Goal: Navigation & Orientation: Understand site structure

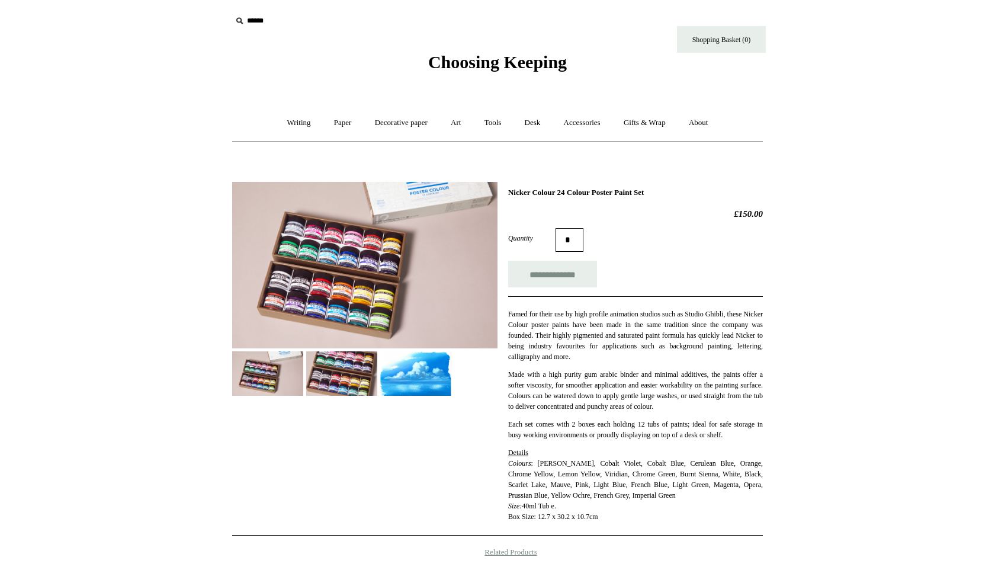
scroll to position [84, 0]
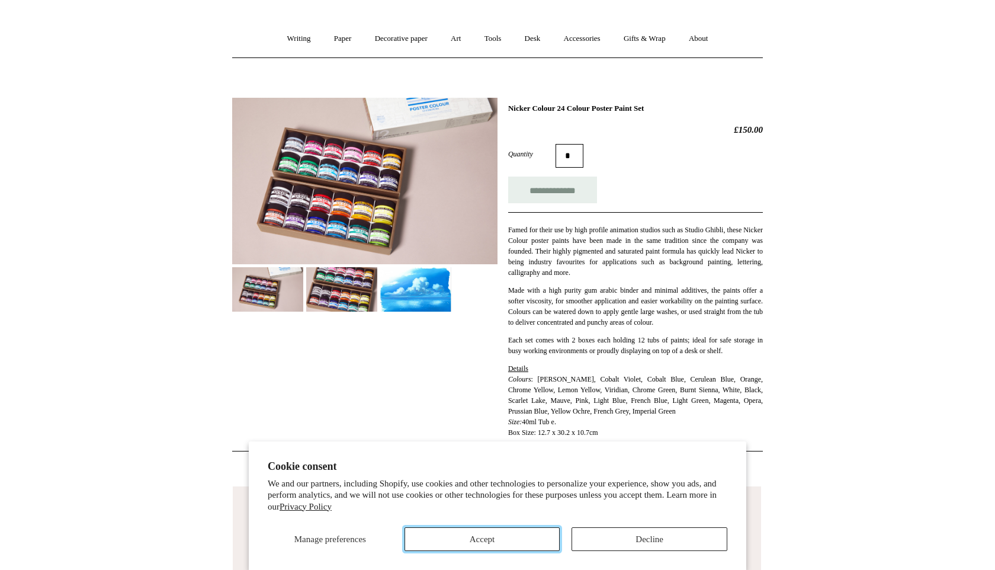
click at [522, 543] on button "Accept" at bounding box center [483, 539] width 156 height 24
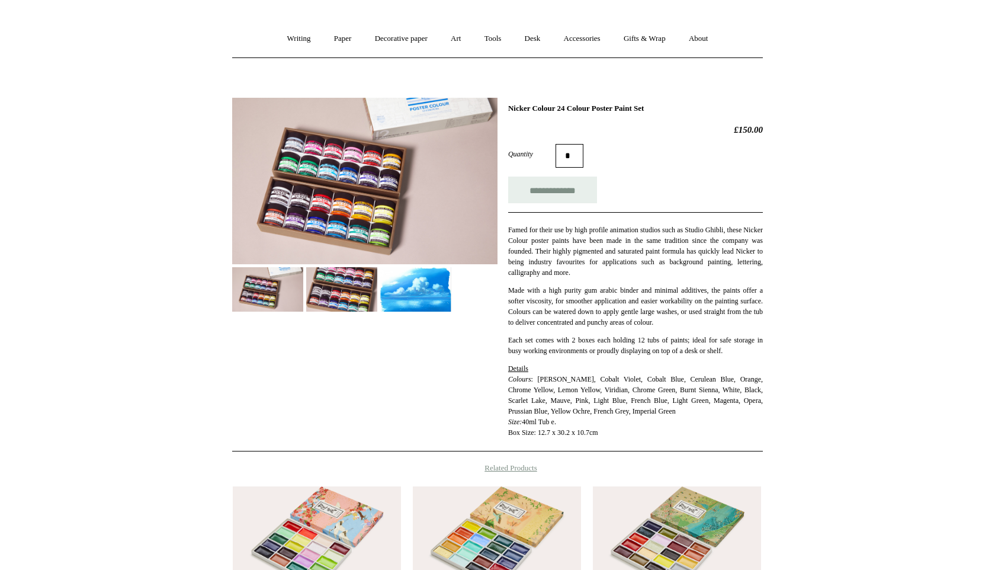
click at [356, 283] on img at bounding box center [341, 289] width 71 height 44
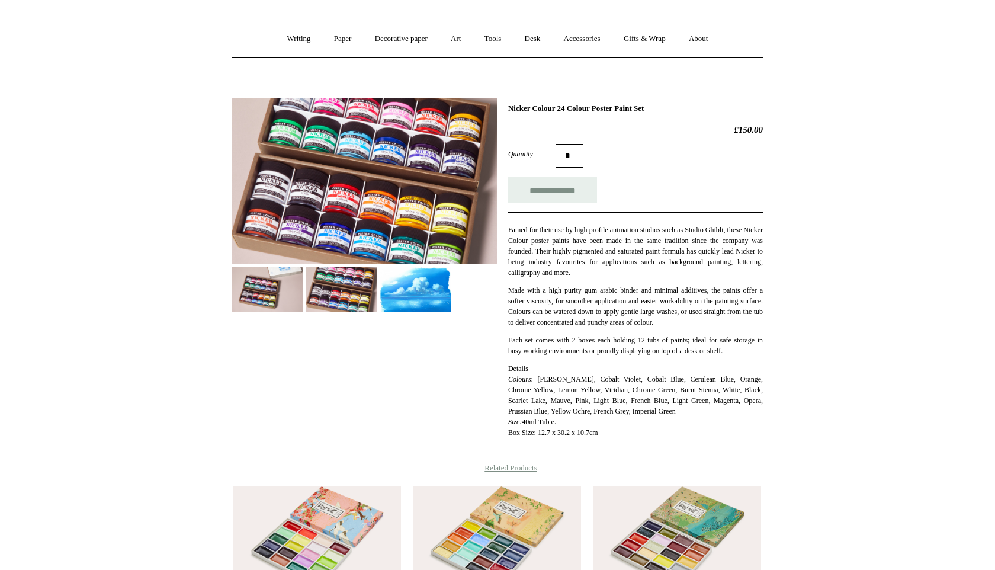
click at [436, 278] on img at bounding box center [415, 289] width 71 height 44
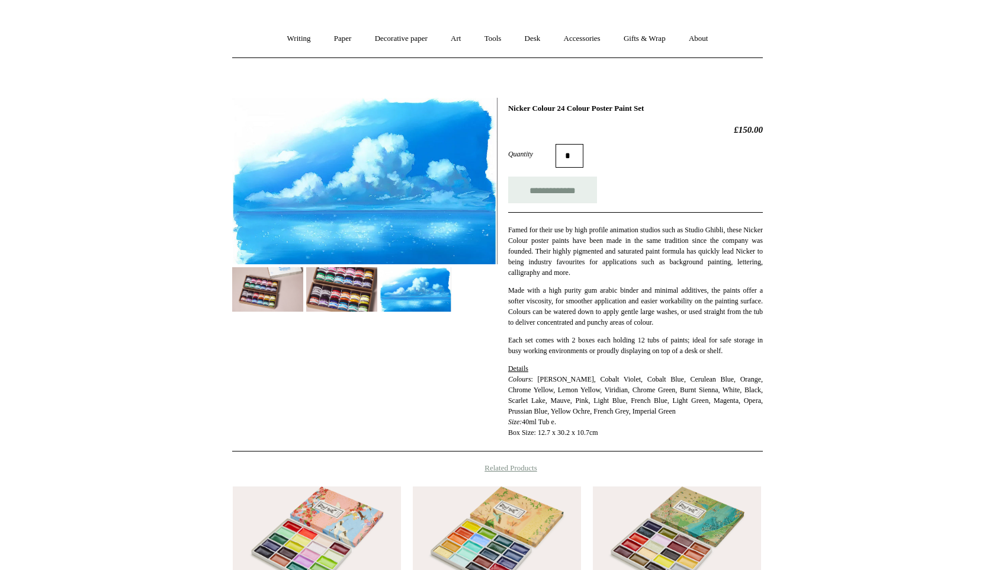
click at [814, 198] on html "Cookie consent We and our partners, including Shopify, use cookies and other te…" at bounding box center [497, 372] width 995 height 913
click at [351, 297] on img at bounding box center [341, 289] width 71 height 44
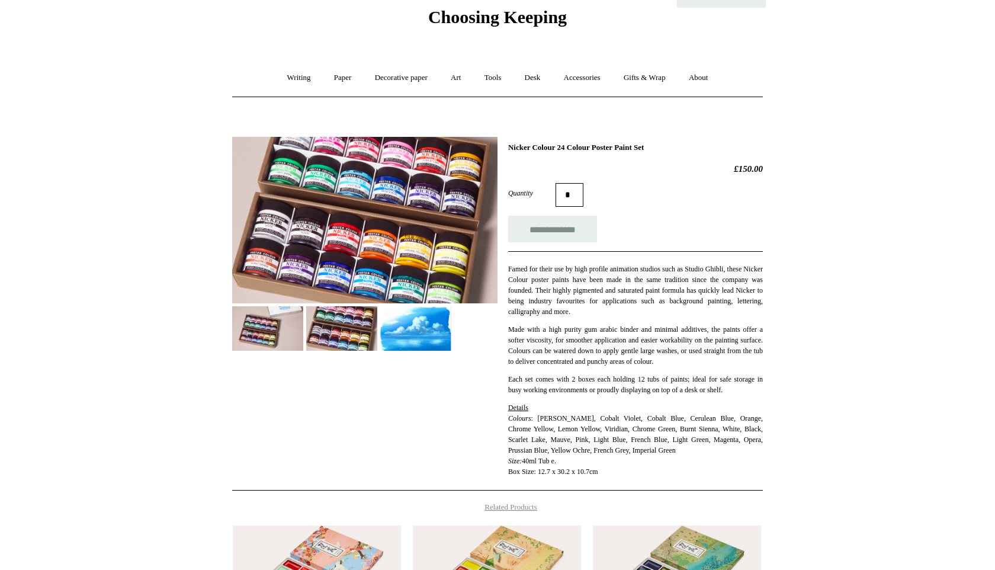
scroll to position [0, 0]
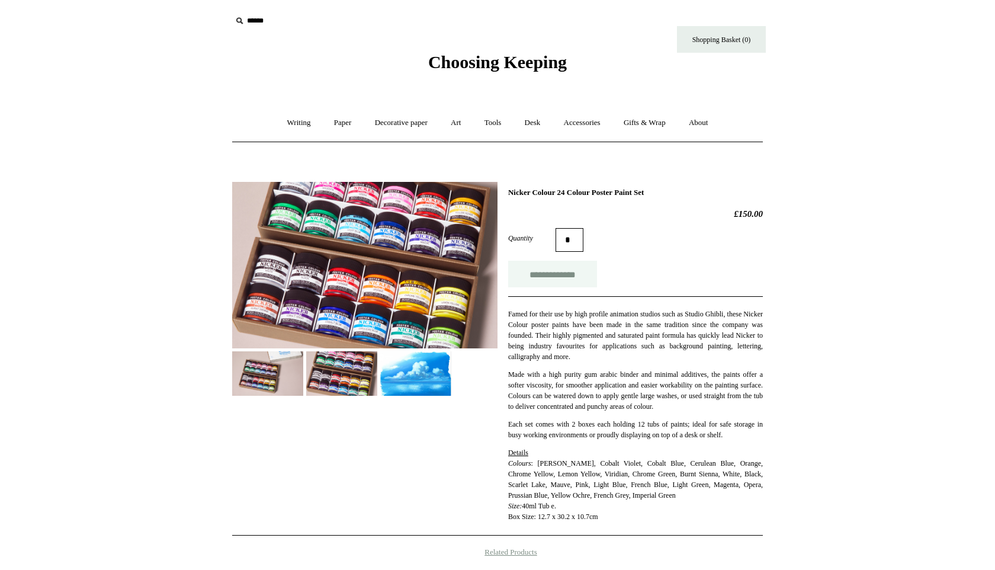
click at [565, 276] on input "**********" at bounding box center [552, 274] width 89 height 27
type input "**********"
click at [331, 127] on link "Paper +" at bounding box center [342, 122] width 39 height 31
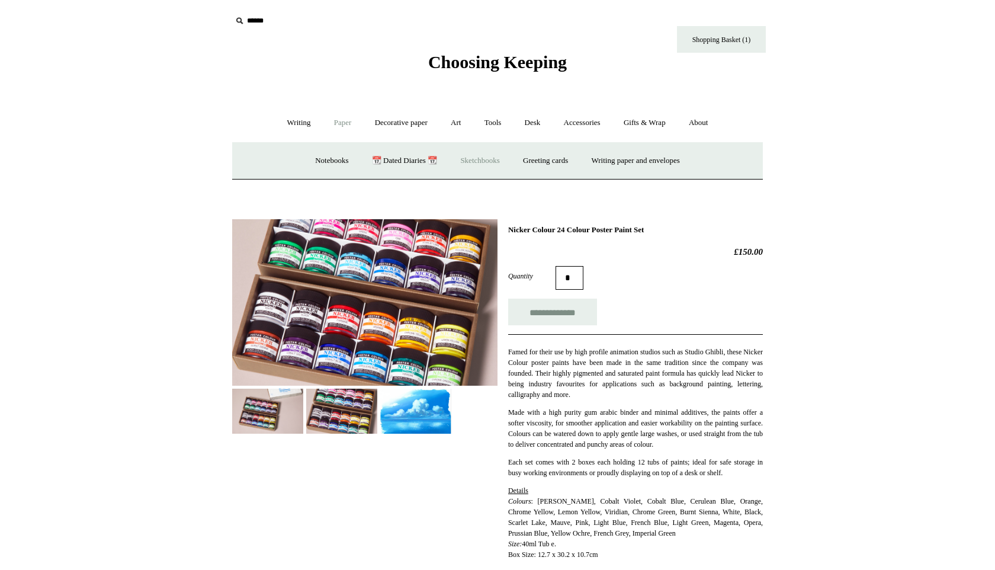
click at [483, 155] on link "Sketchbooks +" at bounding box center [480, 160] width 60 height 31
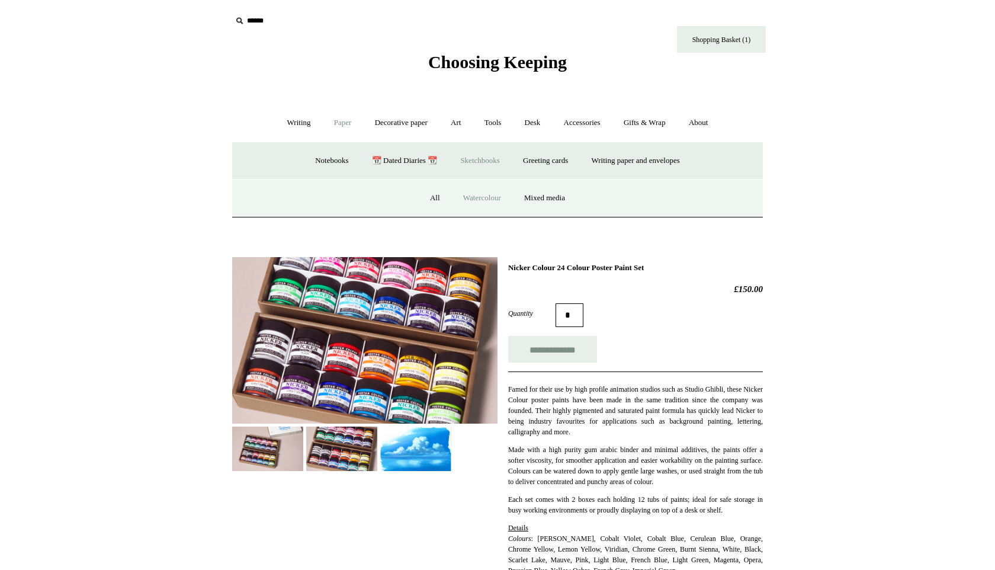
click at [488, 197] on link "Watercolour" at bounding box center [482, 197] width 59 height 31
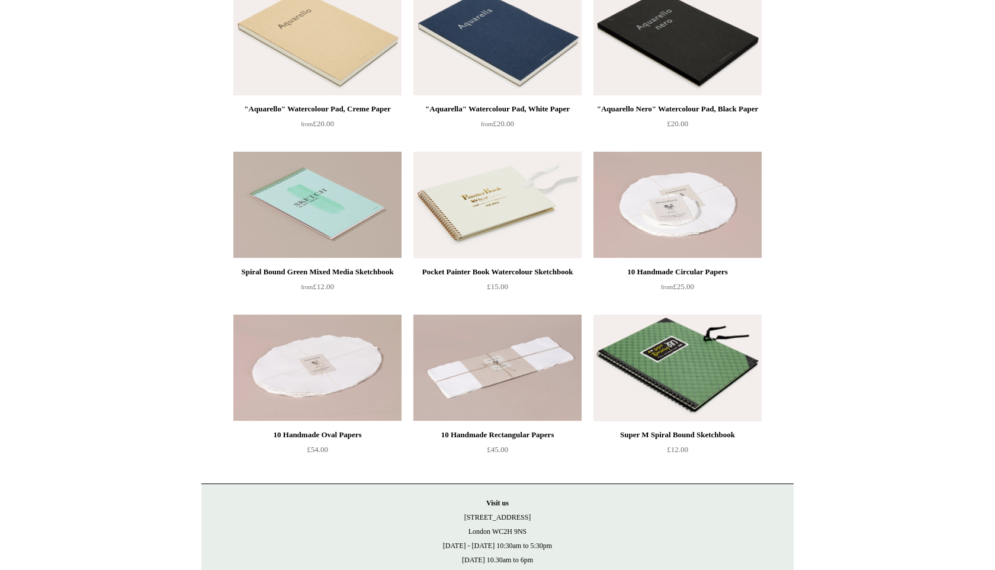
scroll to position [152, 0]
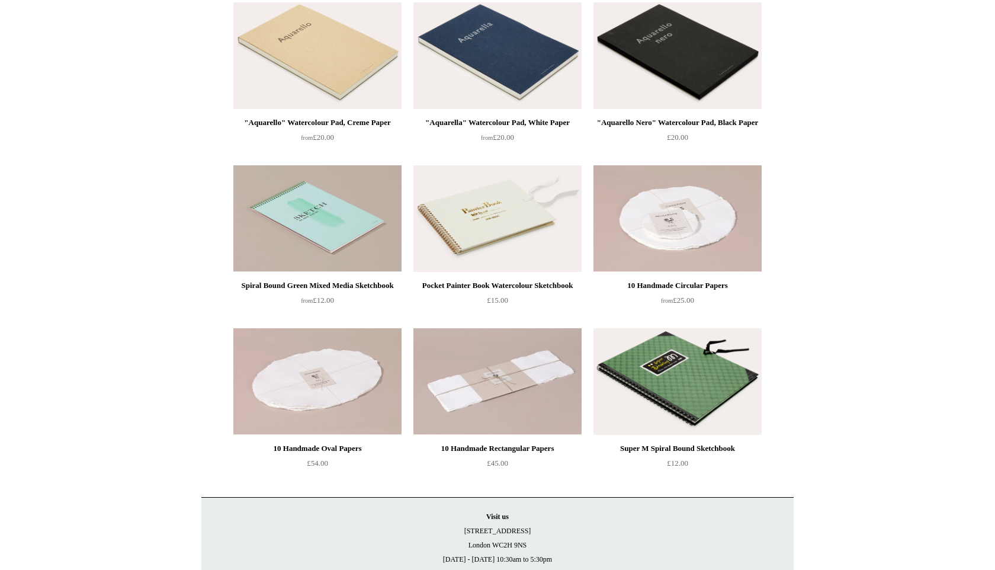
click at [544, 86] on img at bounding box center [497, 55] width 168 height 107
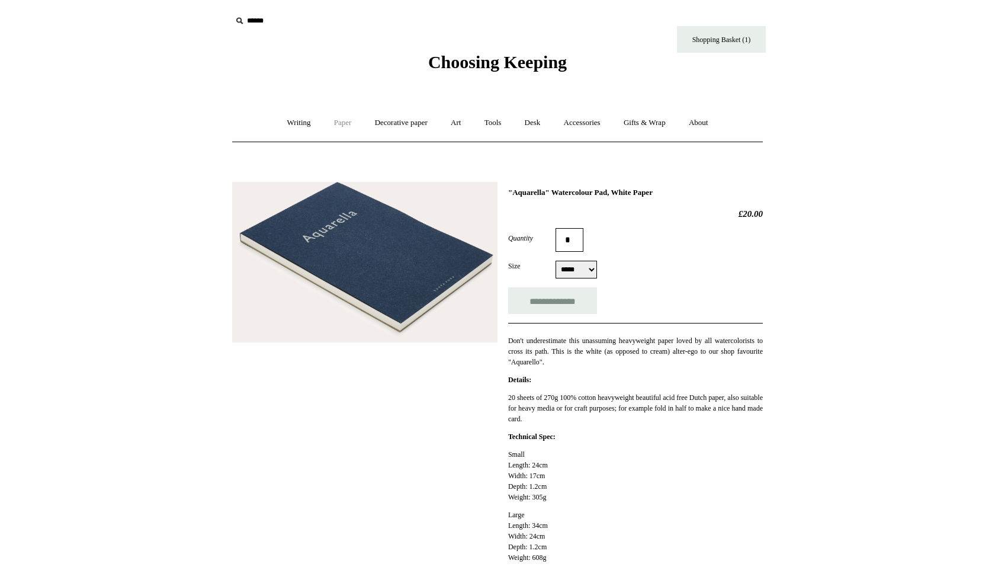
click at [342, 120] on link "Paper +" at bounding box center [342, 122] width 39 height 31
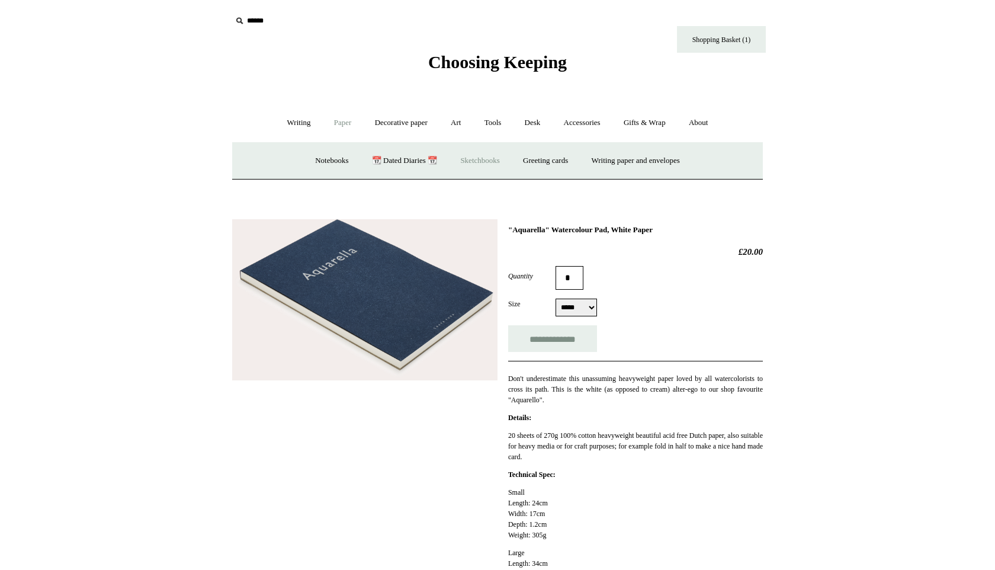
click at [474, 164] on link "Sketchbooks +" at bounding box center [480, 160] width 60 height 31
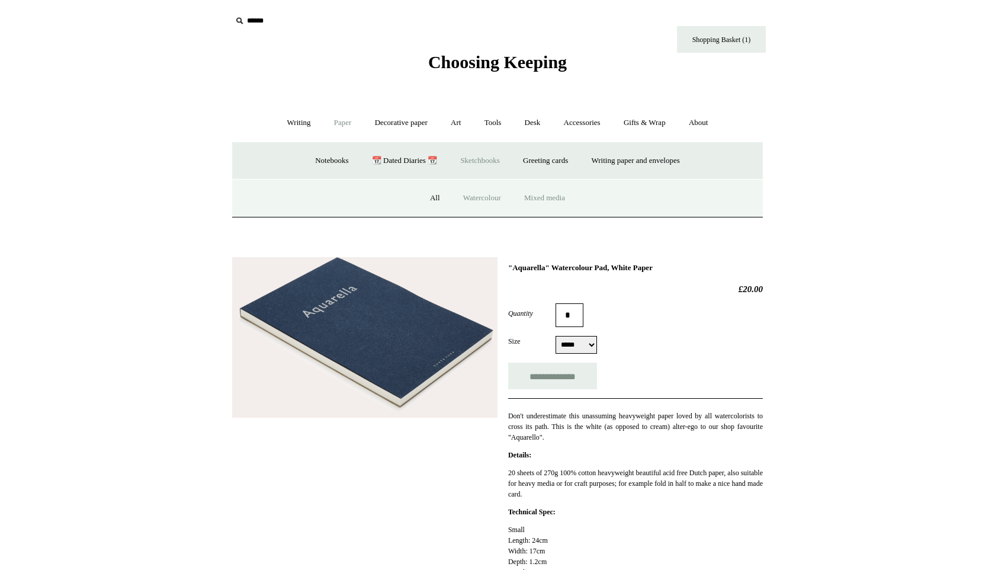
click at [541, 197] on link "Mixed media" at bounding box center [545, 197] width 62 height 31
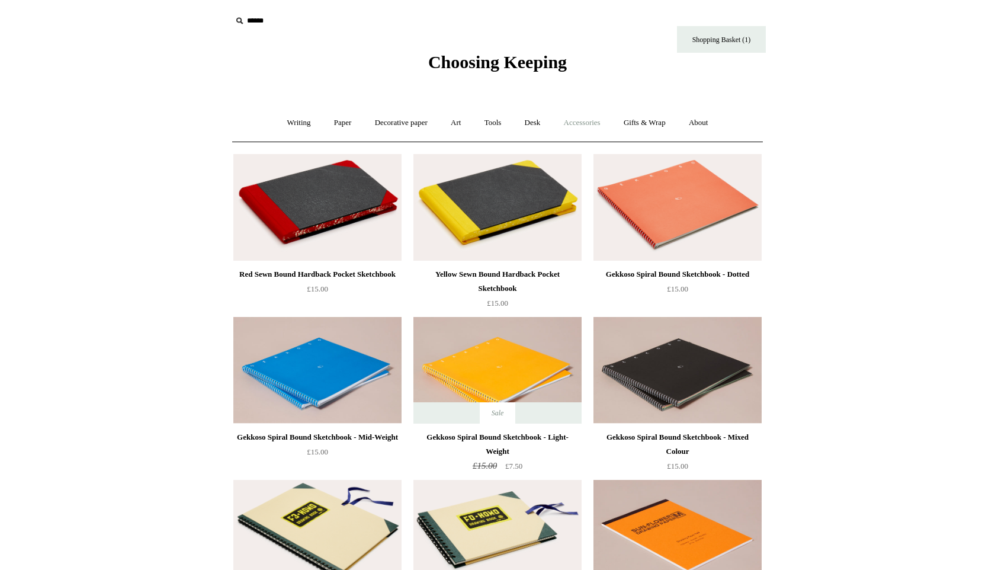
click at [590, 128] on link "Accessories +" at bounding box center [582, 122] width 58 height 31
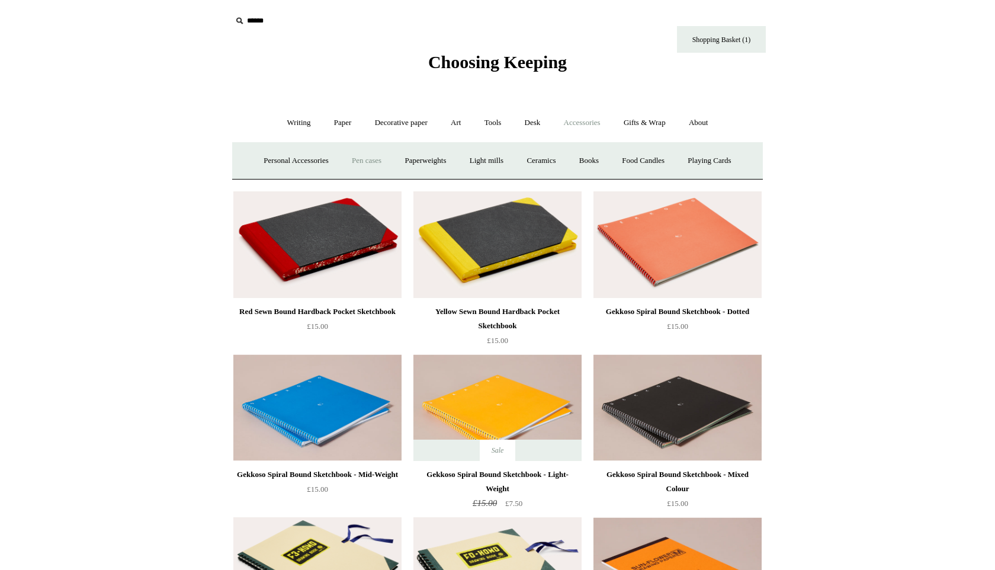
click at [368, 163] on link "Pen cases" at bounding box center [366, 160] width 51 height 31
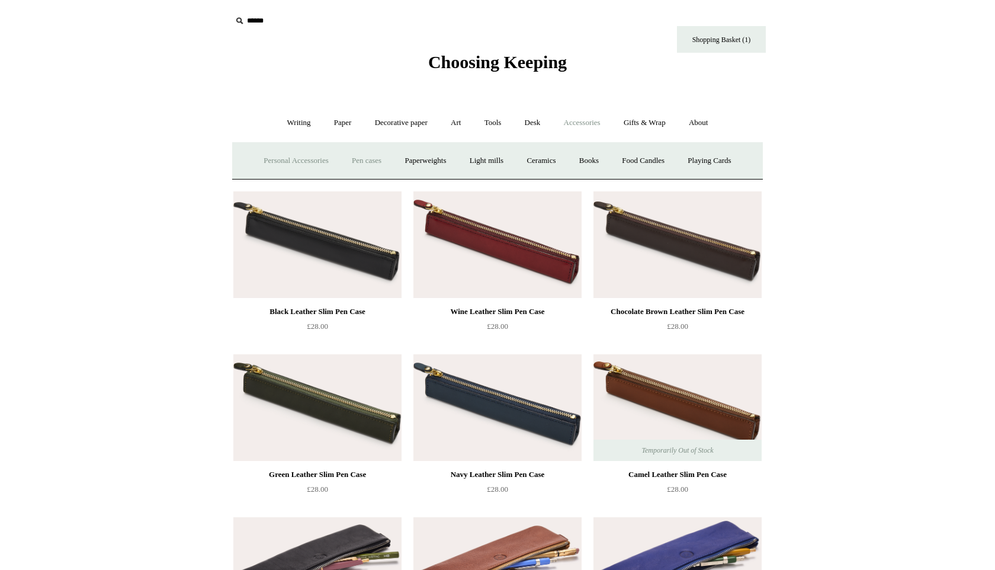
click at [290, 153] on link "Personal Accessories +" at bounding box center [296, 160] width 86 height 31
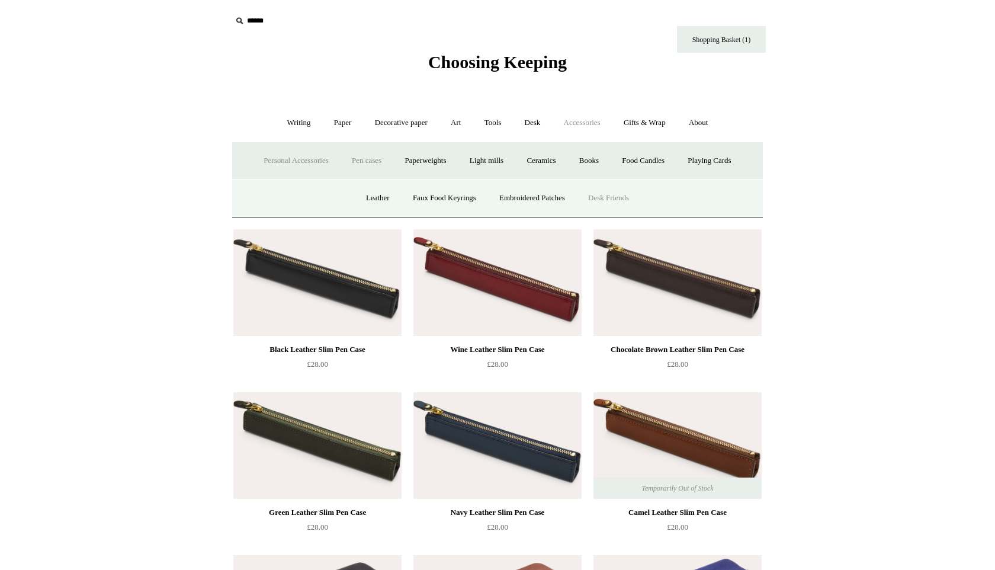
click at [606, 197] on link "Desk Friends" at bounding box center [609, 197] width 62 height 31
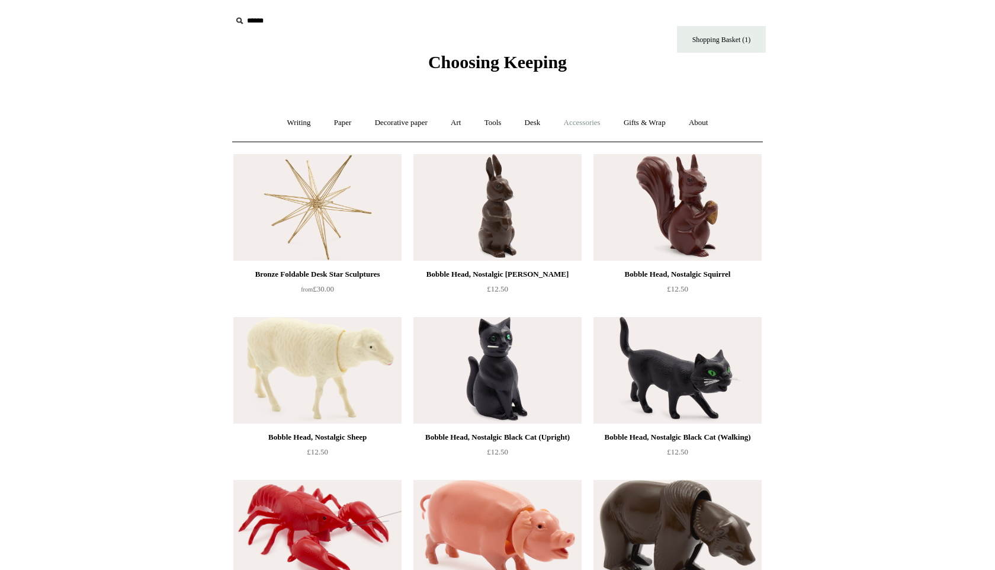
click at [603, 128] on link "Accessories +" at bounding box center [582, 122] width 58 height 31
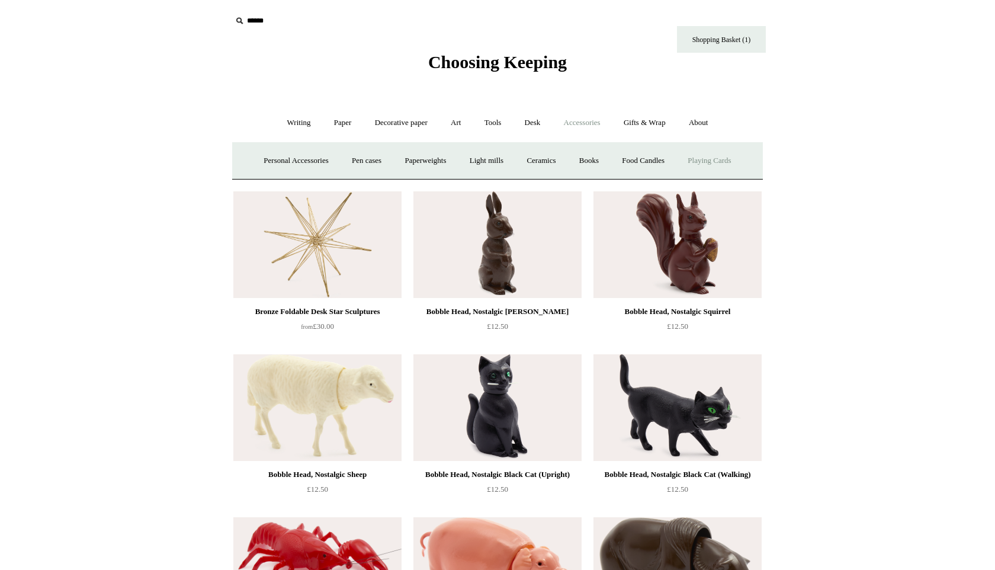
click at [725, 158] on link "Playing Cards" at bounding box center [709, 160] width 65 height 31
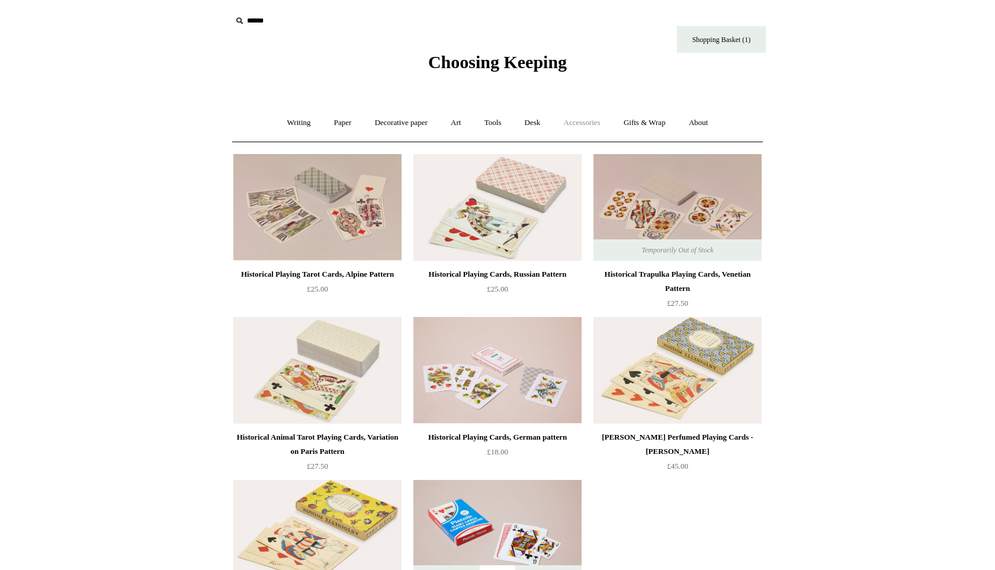
click at [588, 124] on link "Accessories +" at bounding box center [582, 122] width 58 height 31
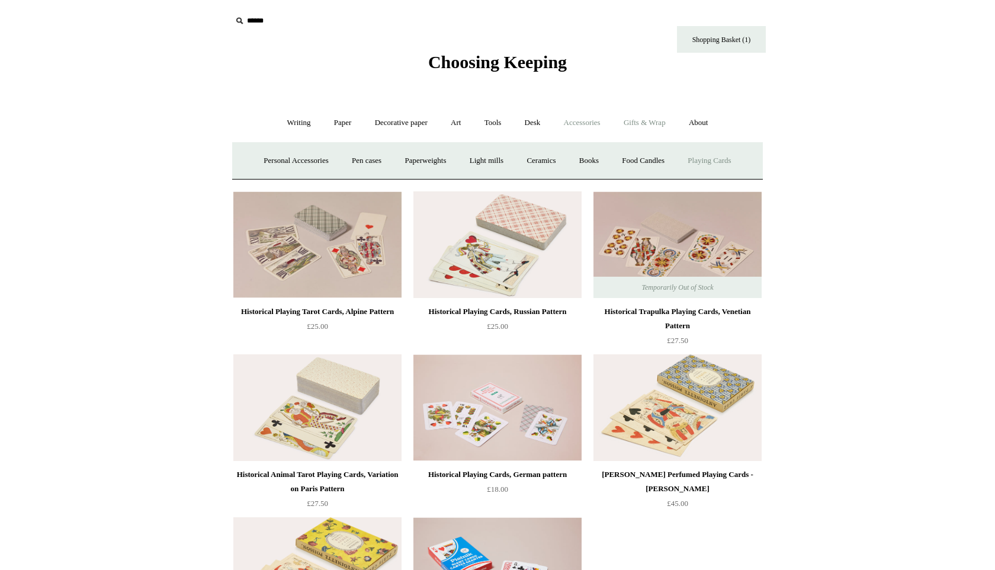
click at [655, 123] on link "Gifts & Wrap +" at bounding box center [644, 122] width 63 height 31
click at [627, 161] on link "Stickers" at bounding box center [621, 160] width 46 height 31
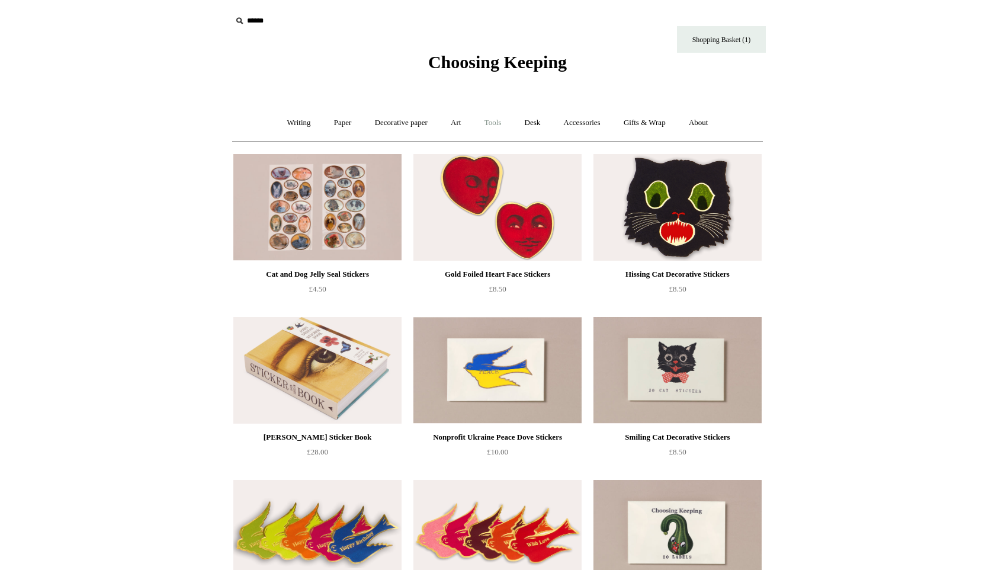
click at [498, 123] on link "Tools +" at bounding box center [493, 122] width 39 height 31
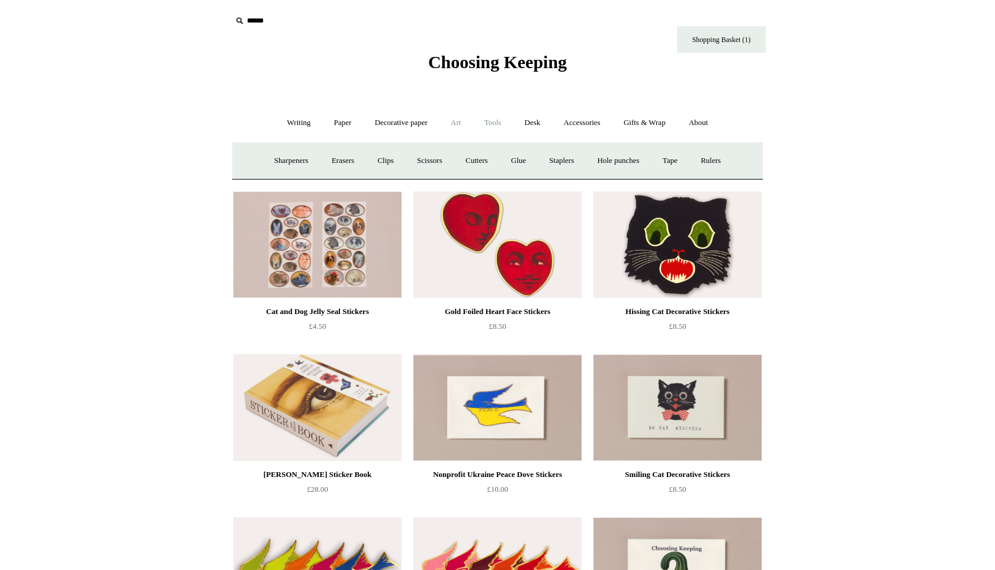
click at [461, 123] on link "Art +" at bounding box center [455, 122] width 31 height 31
click at [399, 124] on link "Decorative paper +" at bounding box center [401, 122] width 74 height 31
click at [456, 123] on link "Art +" at bounding box center [455, 122] width 31 height 31
click at [294, 163] on link "Watercolour & Paint" at bounding box center [281, 160] width 85 height 31
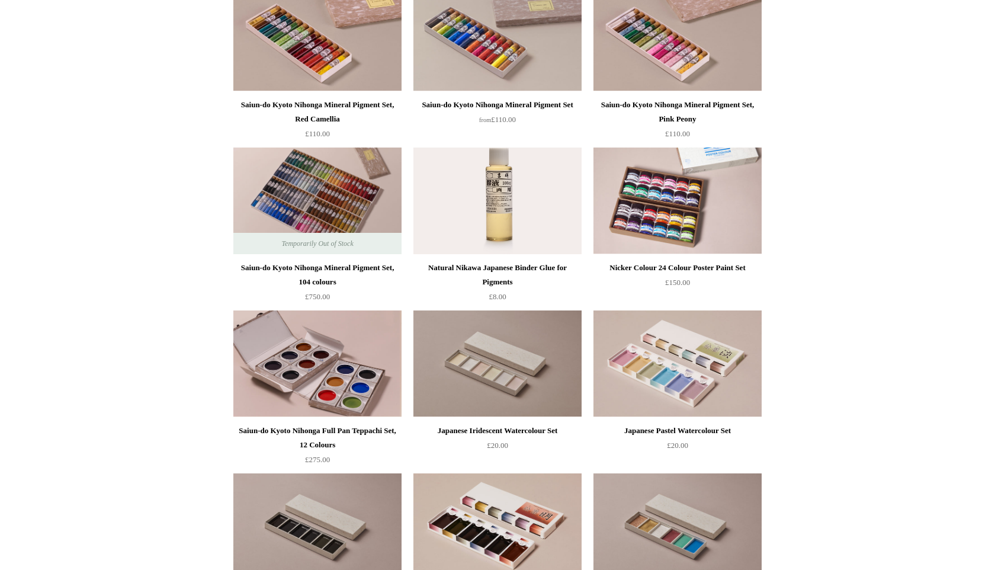
scroll to position [1182, 0]
